Goal: Navigation & Orientation: Find specific page/section

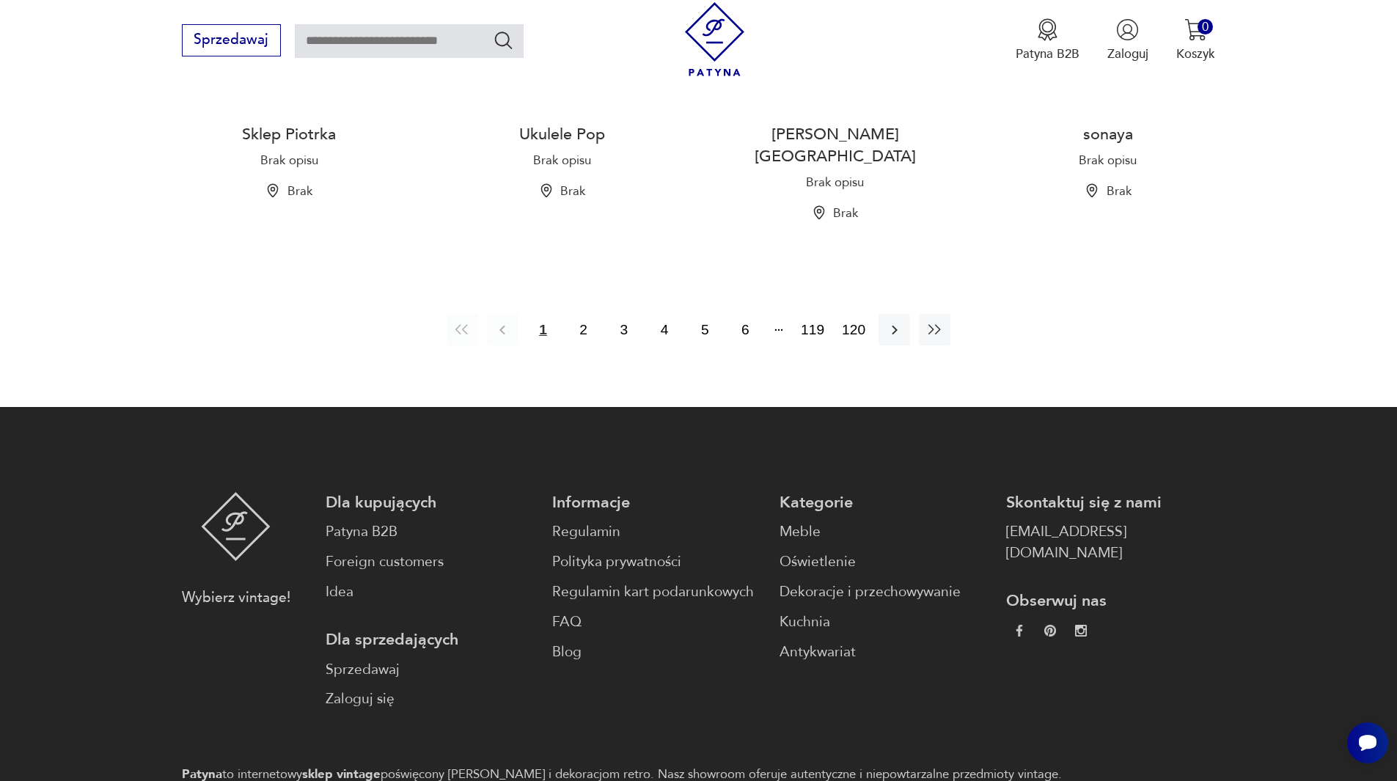
scroll to position [1760, 0]
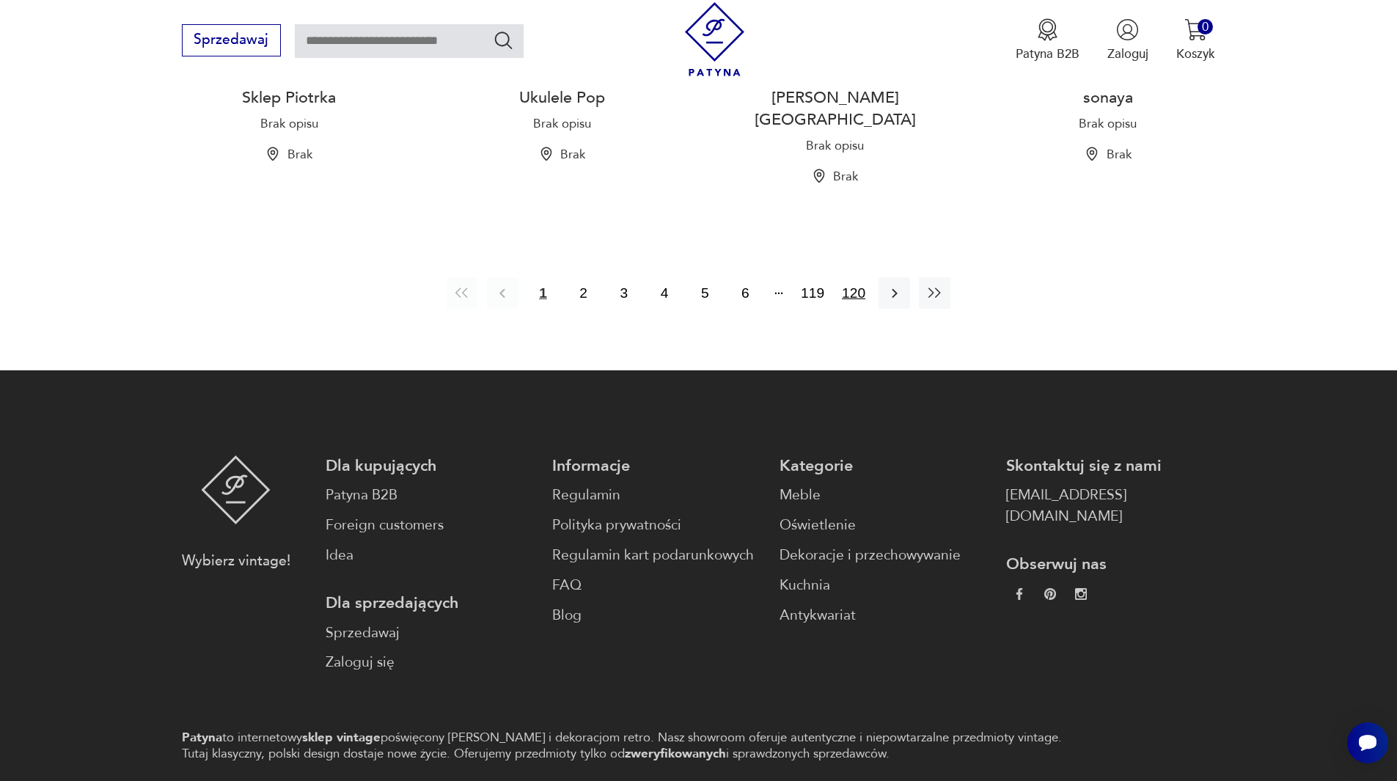
click at [855, 277] on button "120" at bounding box center [853, 293] width 32 height 32
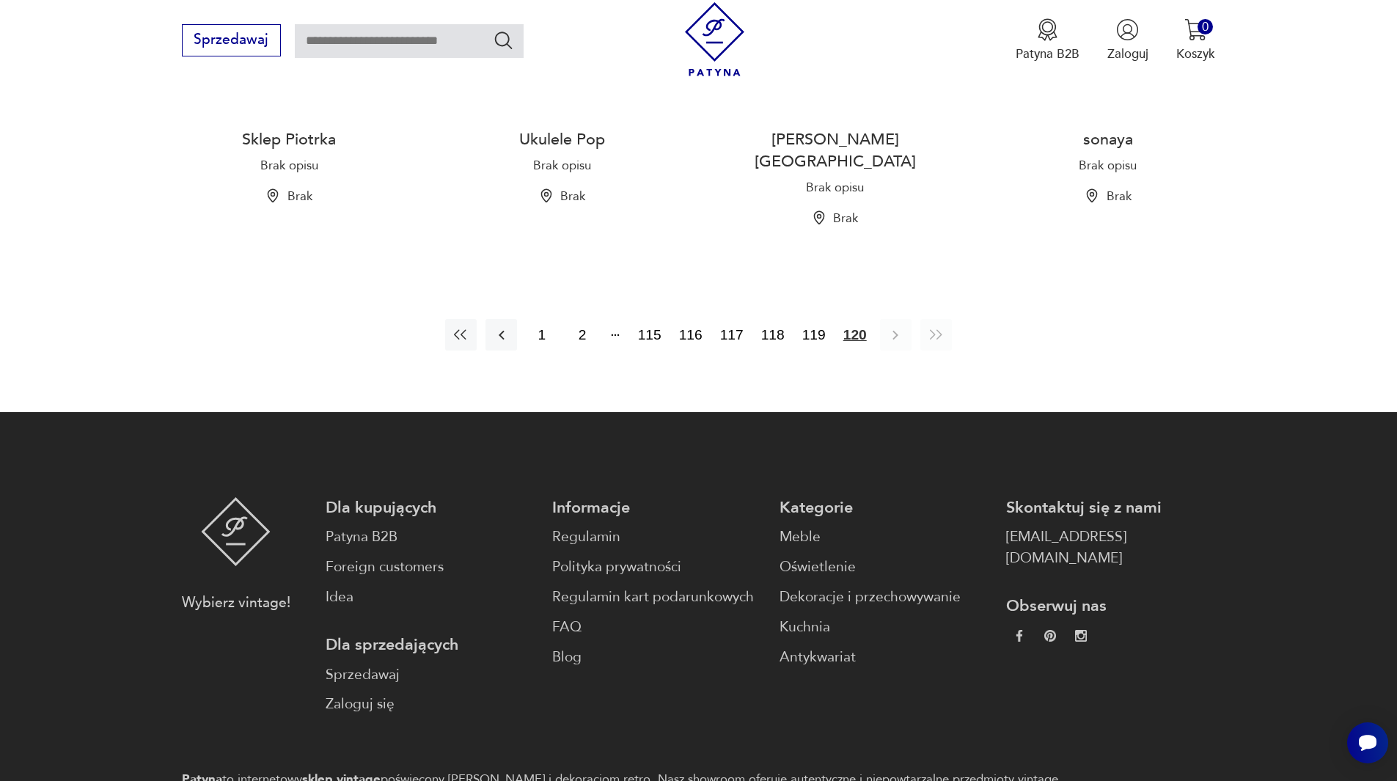
click at [855, 284] on section "1 2 115 116 117 118 119 120" at bounding box center [698, 335] width 1397 height 102
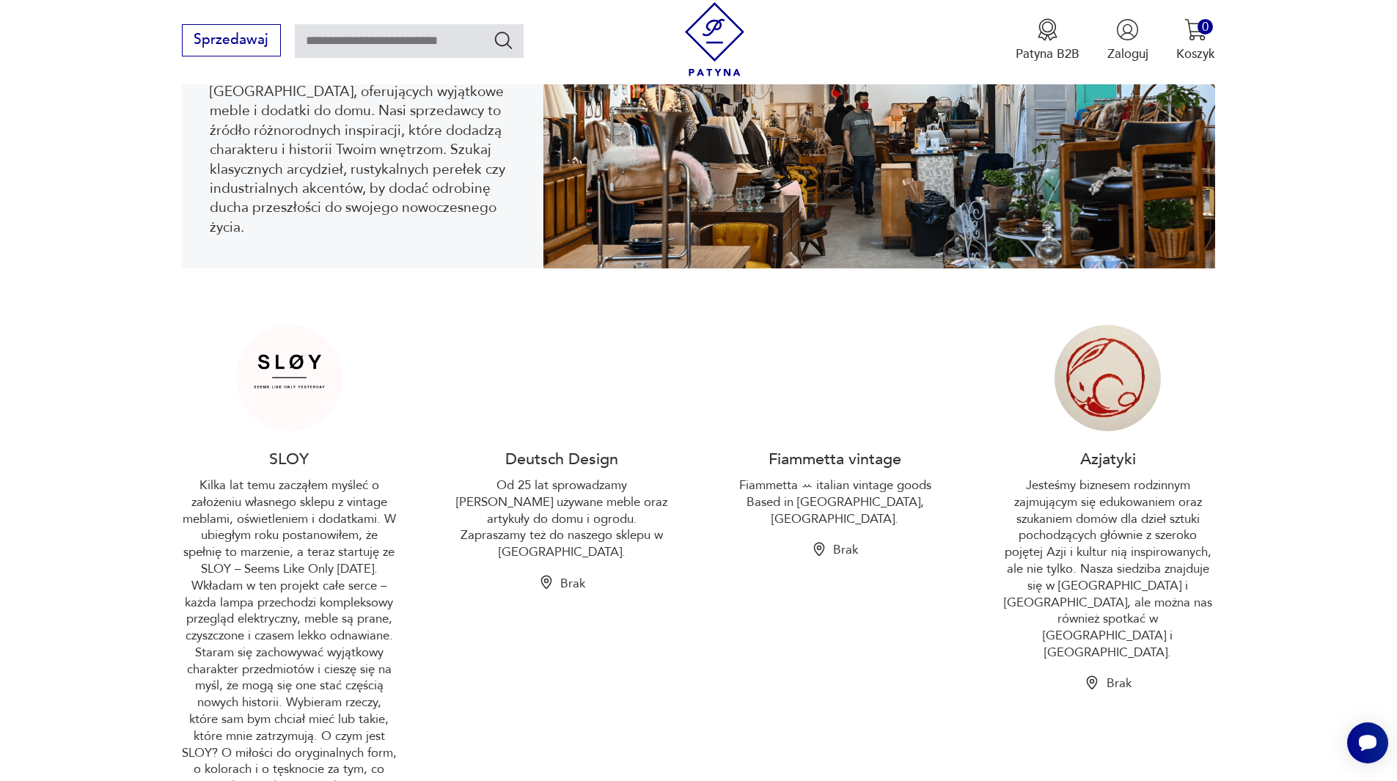
scroll to position [486, 0]
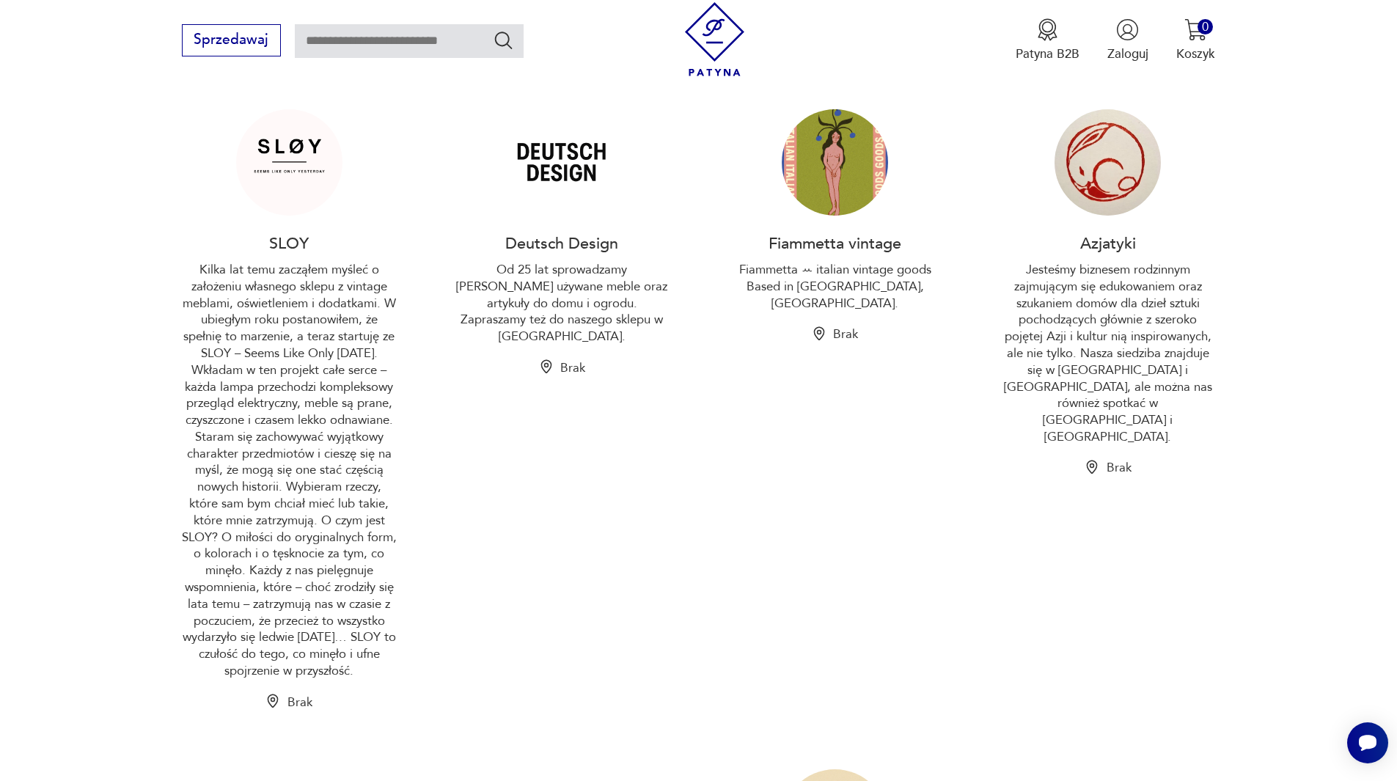
click at [808, 161] on img at bounding box center [835, 162] width 106 height 106
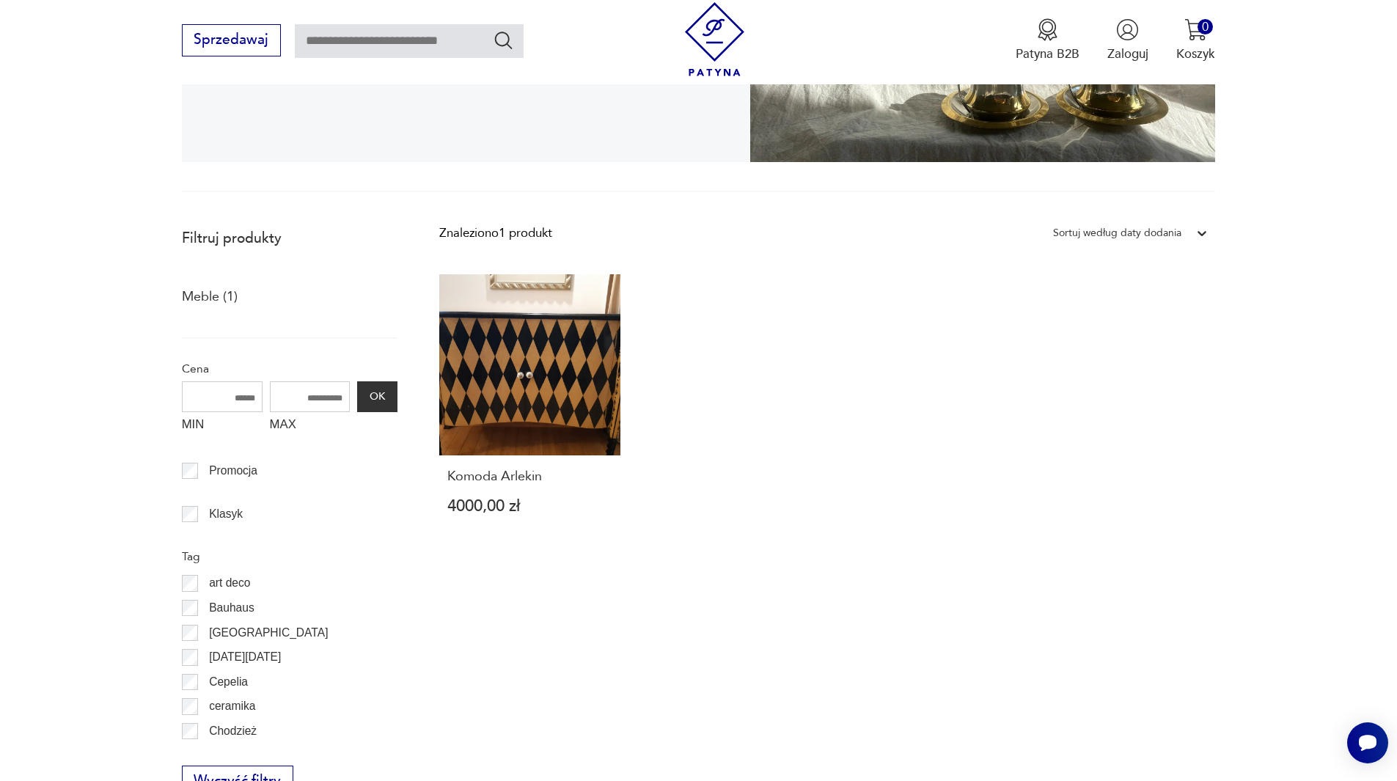
scroll to position [95, 0]
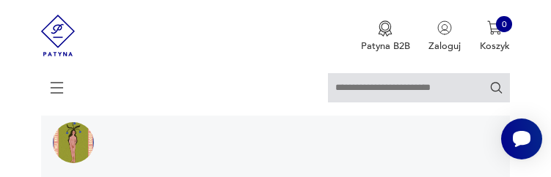
click at [551, 32] on nav "Sprzedawaj Patyna B2B Zaloguj 0 Koszyk Twój koszyk ( 0 ) Brak produktów w koszy…" at bounding box center [275, 58] width 551 height 116
